Goal: Transaction & Acquisition: Book appointment/travel/reservation

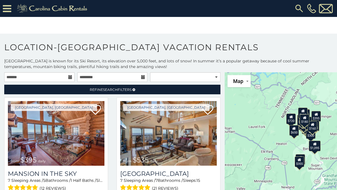
click at [6, 11] on icon at bounding box center [7, 9] width 8 height 10
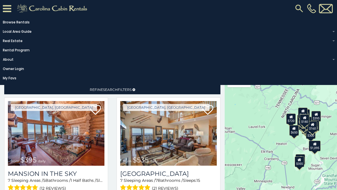
scroll to position [8, 0]
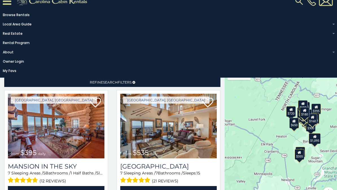
click at [109, 82] on span "Search" at bounding box center [110, 82] width 15 height 4
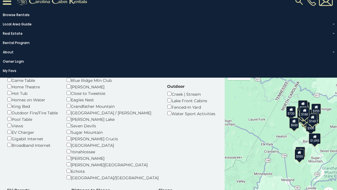
scroll to position [61, 0]
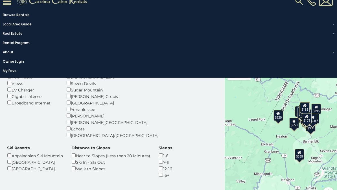
scroll to position [108, 0]
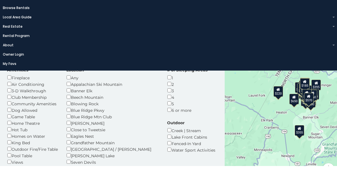
scroll to position [8, 0]
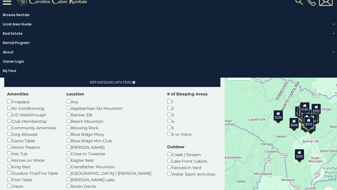
click at [6, 5] on icon at bounding box center [7, 1] width 8 height 10
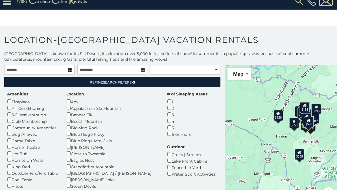
scroll to position [0, 0]
click at [19, 81] on link "Refine Search Filters" at bounding box center [112, 82] width 216 height 10
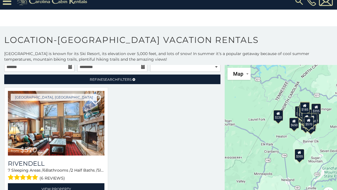
scroll to position [3, 0]
click at [25, 123] on img at bounding box center [56, 123] width 97 height 65
click at [30, 134] on img at bounding box center [56, 123] width 97 height 65
click at [46, 186] on link "View Property" at bounding box center [56, 189] width 97 height 12
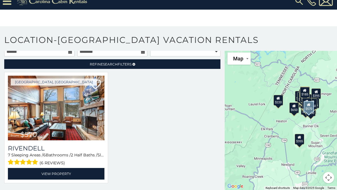
click at [92, 63] on span "Refine Search Filters" at bounding box center [111, 64] width 42 height 4
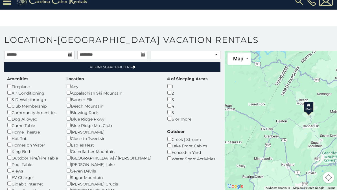
click at [79, 69] on link "Refine Search Filters" at bounding box center [112, 67] width 216 height 10
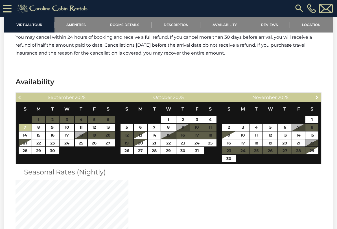
scroll to position [1178, 0]
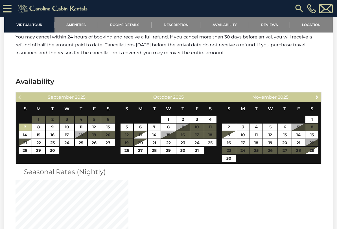
click at [316, 93] on link "Next" at bounding box center [317, 96] width 7 height 7
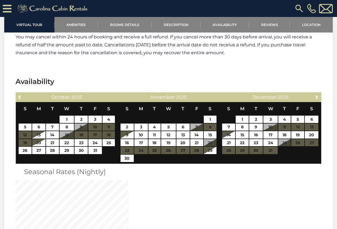
click at [315, 95] on span "Next" at bounding box center [317, 97] width 5 height 5
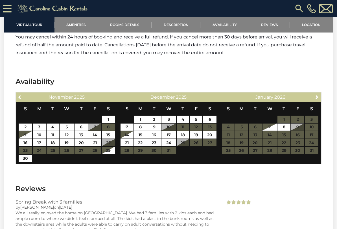
click at [315, 95] on span "Next" at bounding box center [317, 97] width 5 height 5
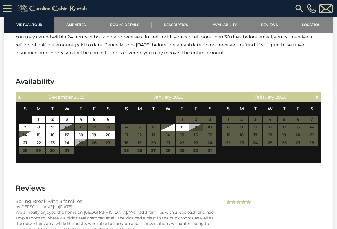
click at [317, 93] on link "Next" at bounding box center [317, 96] width 7 height 7
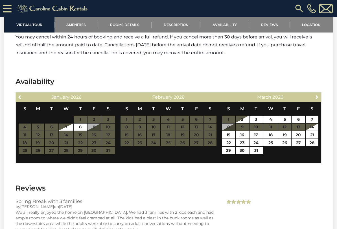
click at [18, 95] on span "Previous" at bounding box center [20, 97] width 5 height 5
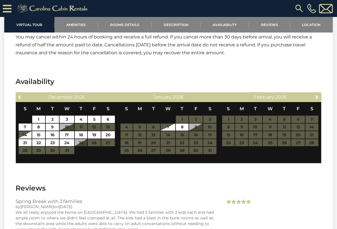
click at [21, 95] on span "Previous" at bounding box center [20, 97] width 5 height 5
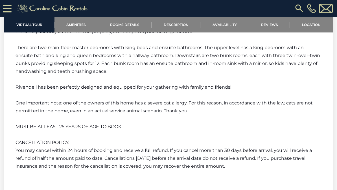
scroll to position [1053, 0]
